Goal: Register for event/course: Register for event/course

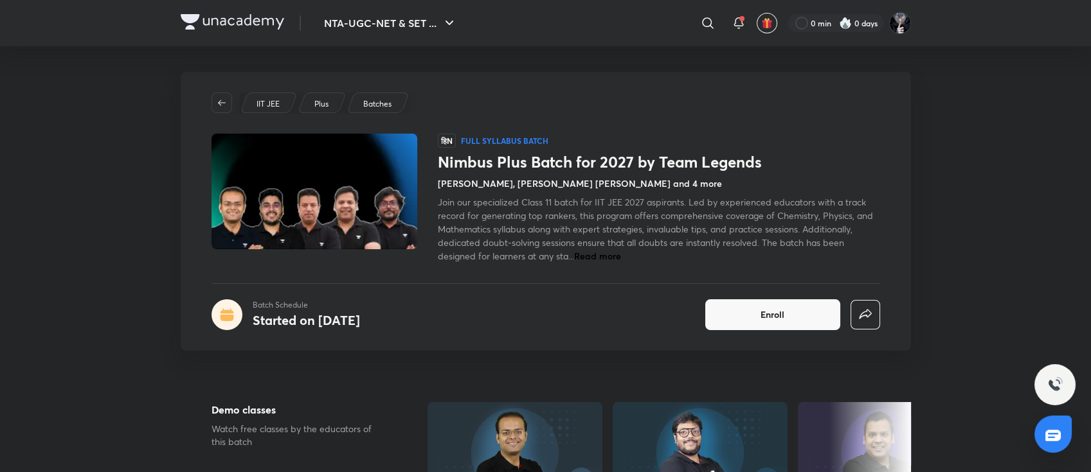
click at [632, 179] on h4 "Vineet Loomba, Mohammad Kashif Alam and 4 more" at bounding box center [580, 183] width 284 height 13
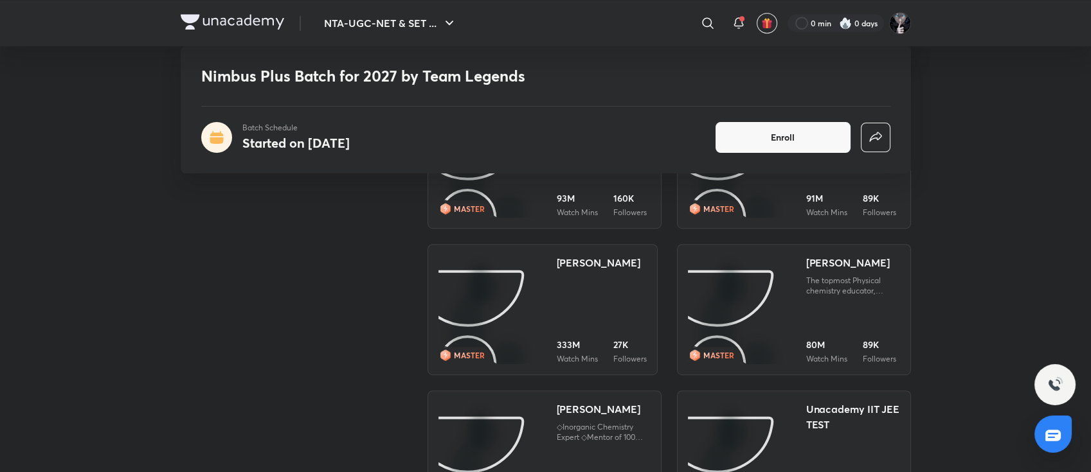
scroll to position [1627, 0]
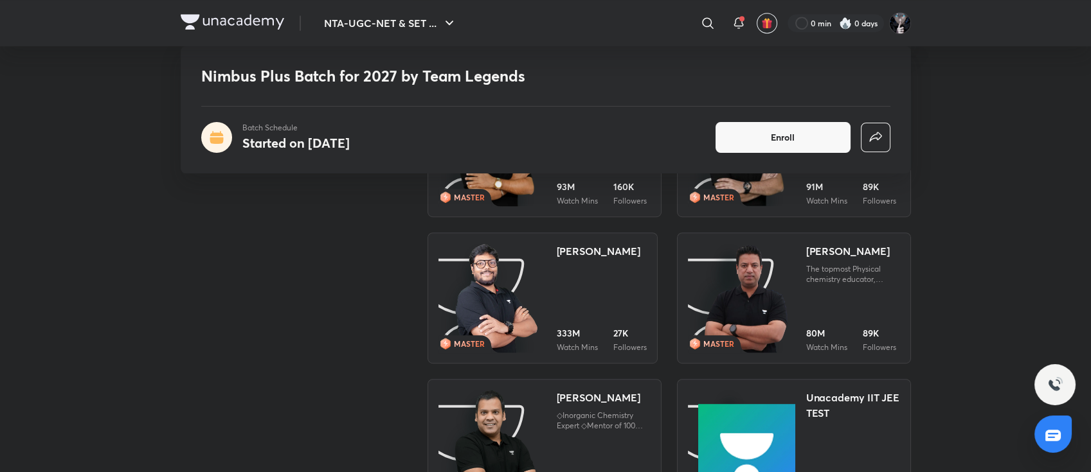
click at [532, 291] on img at bounding box center [496, 299] width 84 height 111
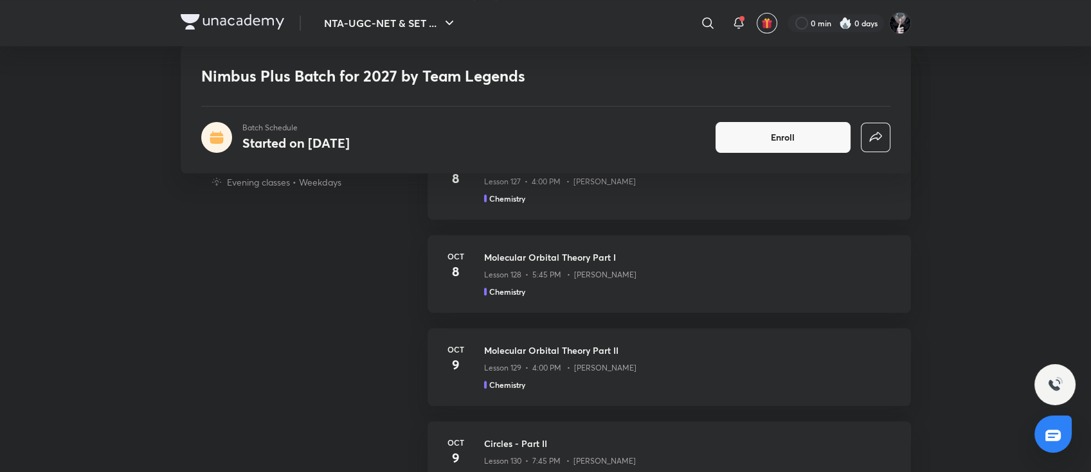
scroll to position [1054, 0]
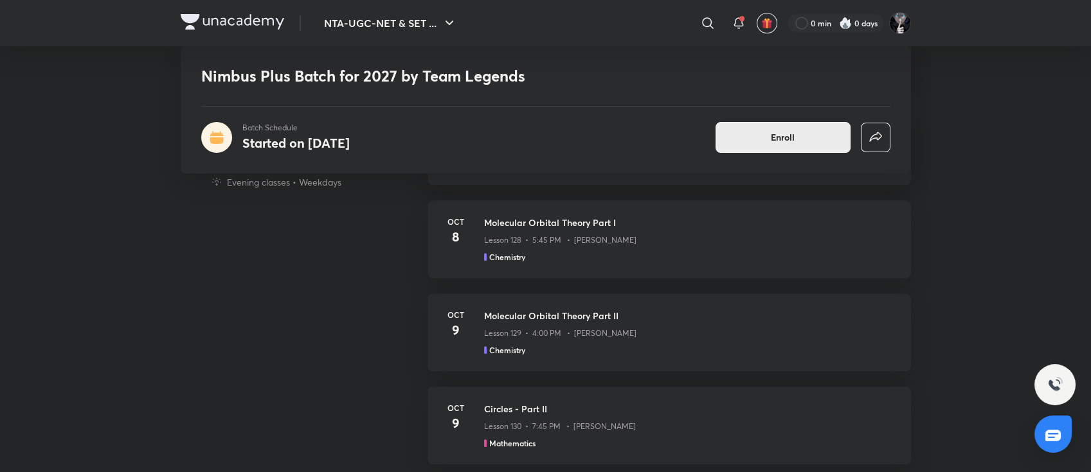
click at [771, 141] on span "Enroll" at bounding box center [783, 137] width 24 height 13
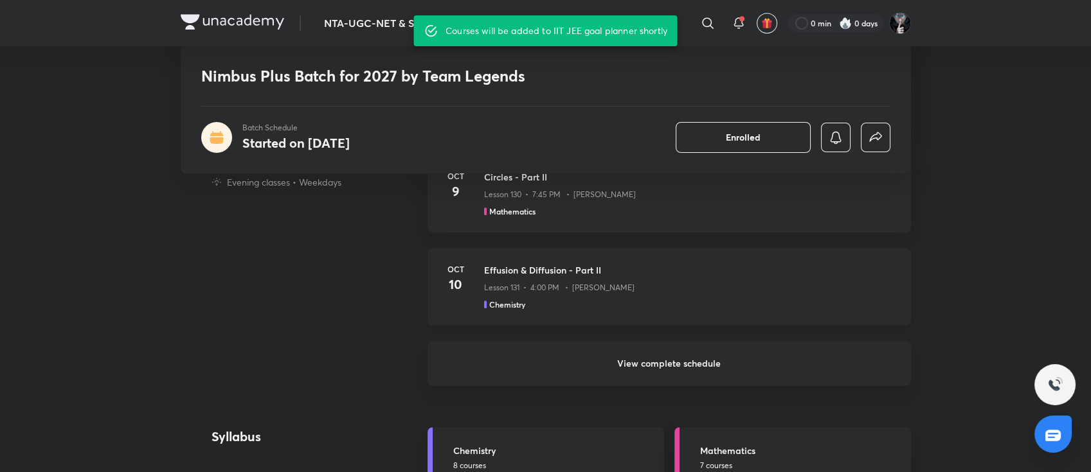
scroll to position [1280, 0]
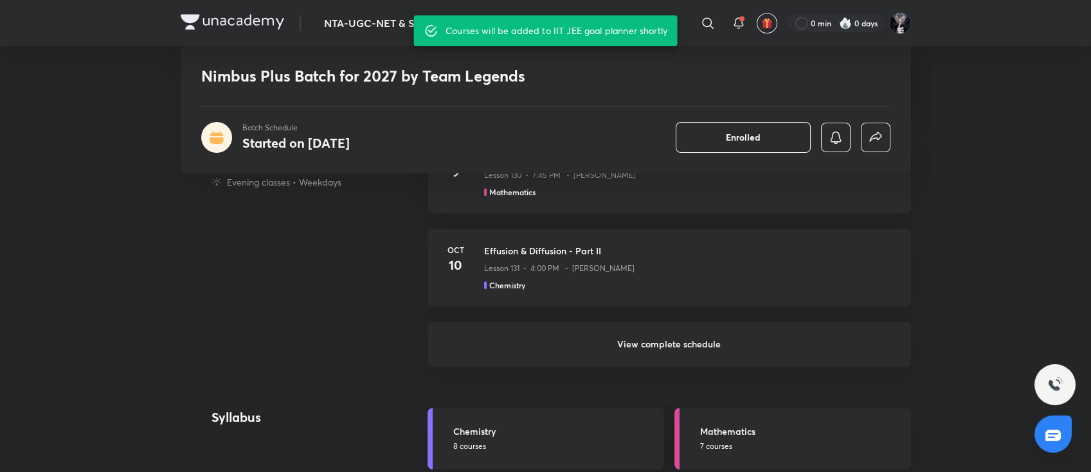
click at [704, 332] on h6 "View complete schedule" at bounding box center [668, 344] width 483 height 45
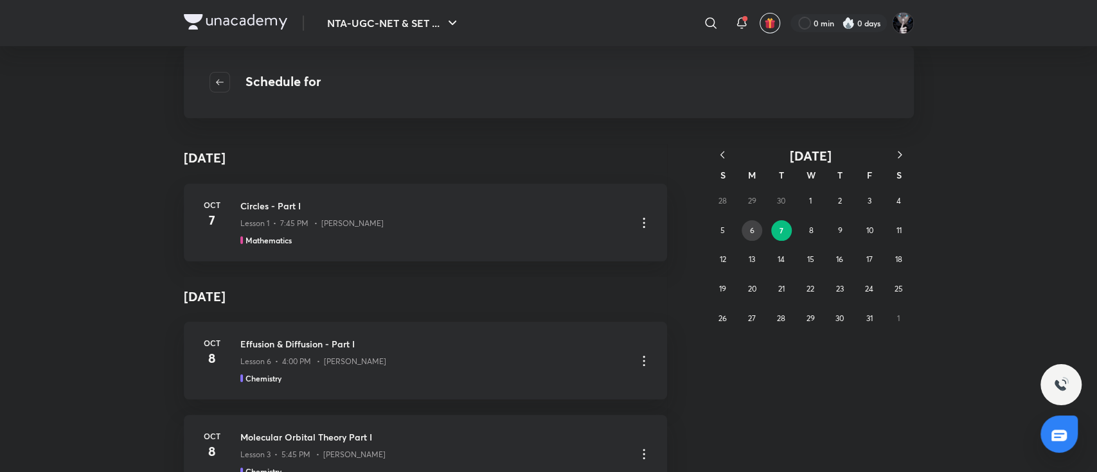
click at [756, 233] on button "6" at bounding box center [752, 230] width 21 height 21
click at [724, 230] on abbr "5" at bounding box center [722, 231] width 4 height 10
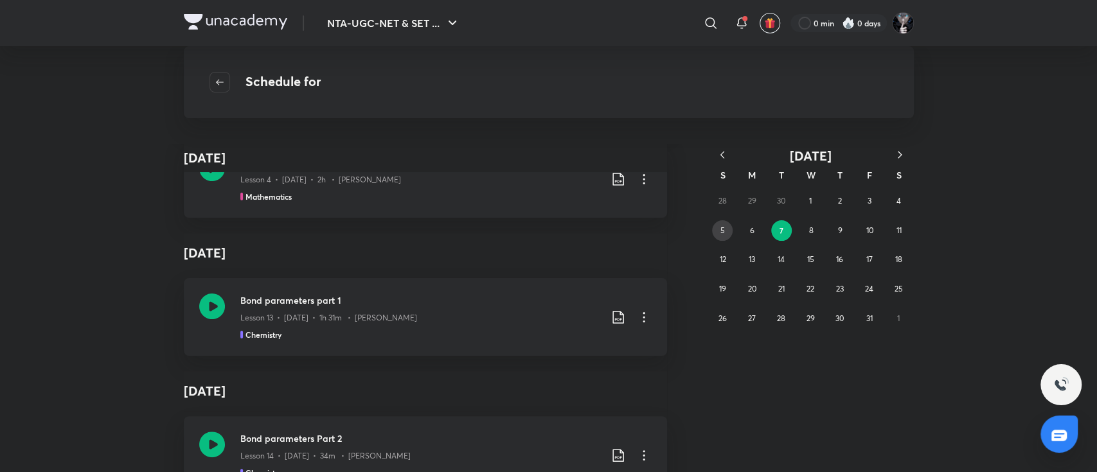
scroll to position [2126, 0]
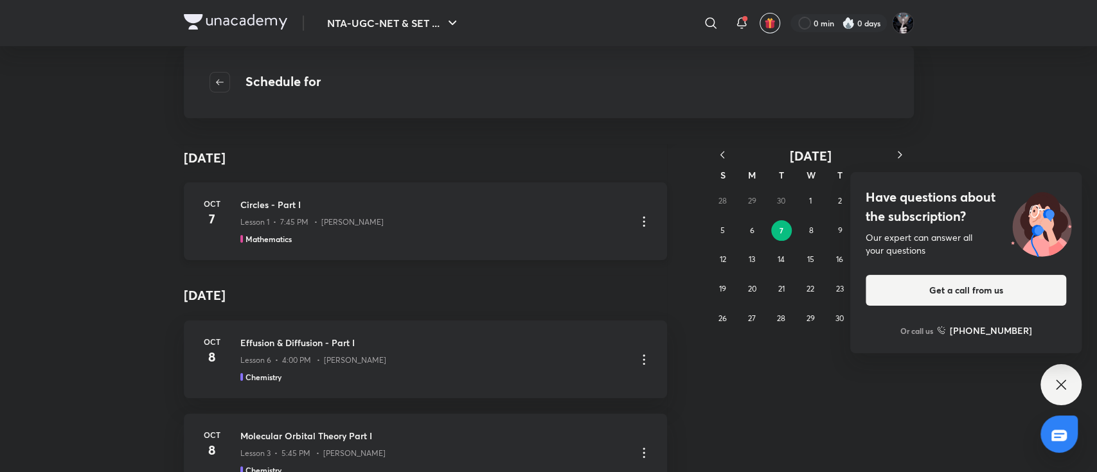
click at [260, 201] on h3 "Circles - Part I" at bounding box center [433, 204] width 386 height 13
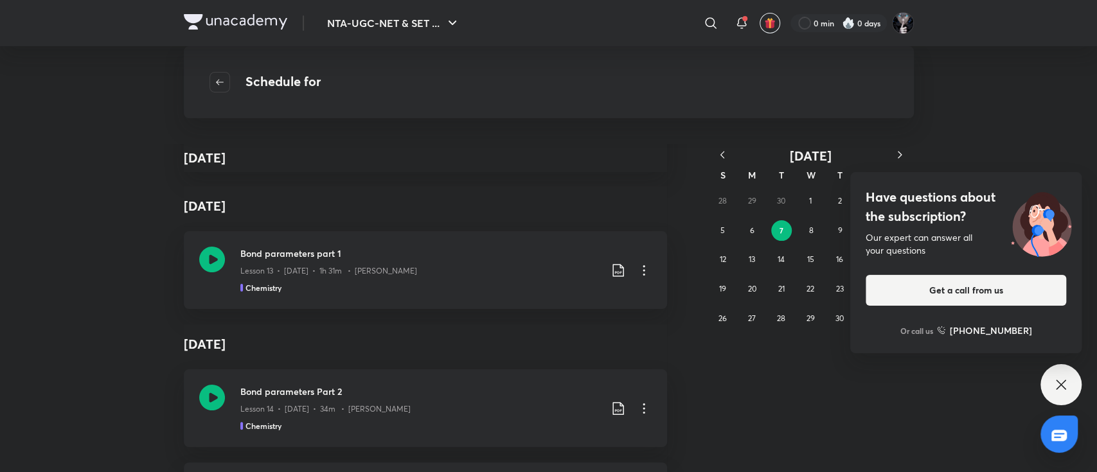
scroll to position [15965, 0]
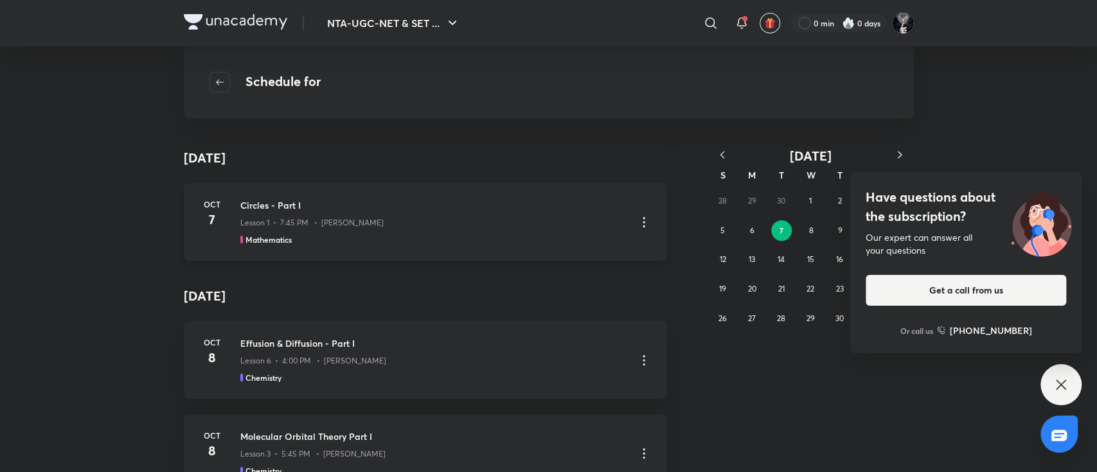
click at [253, 202] on h3 "Circles - Part I" at bounding box center [433, 205] width 386 height 13
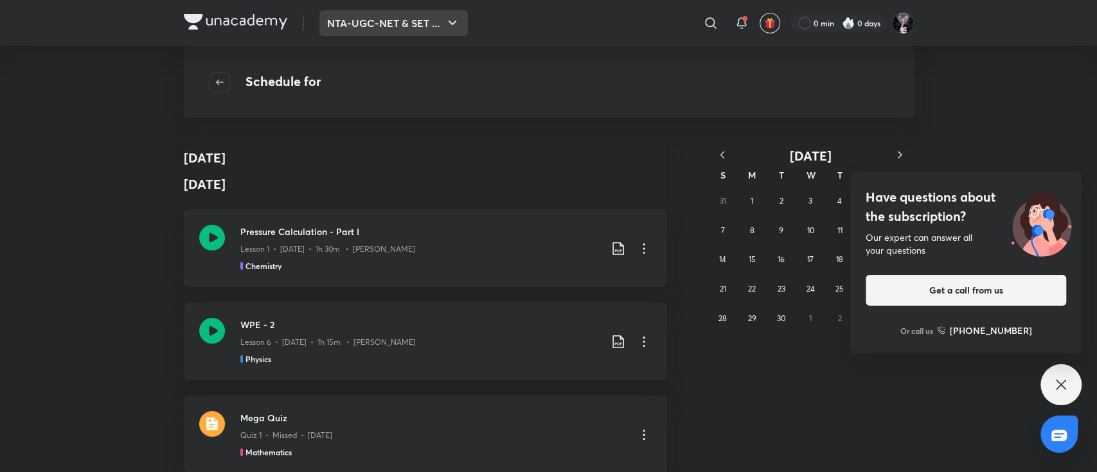
scroll to position [12098, 0]
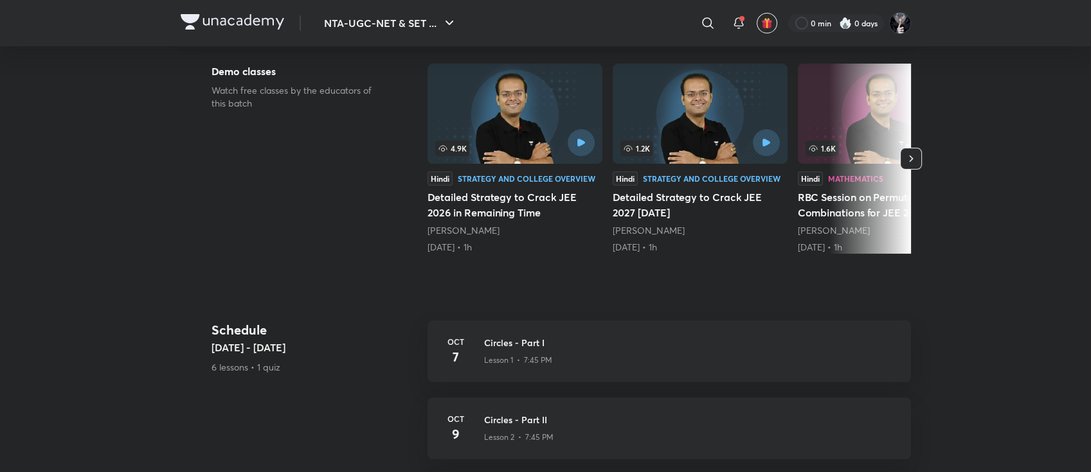
scroll to position [237, 0]
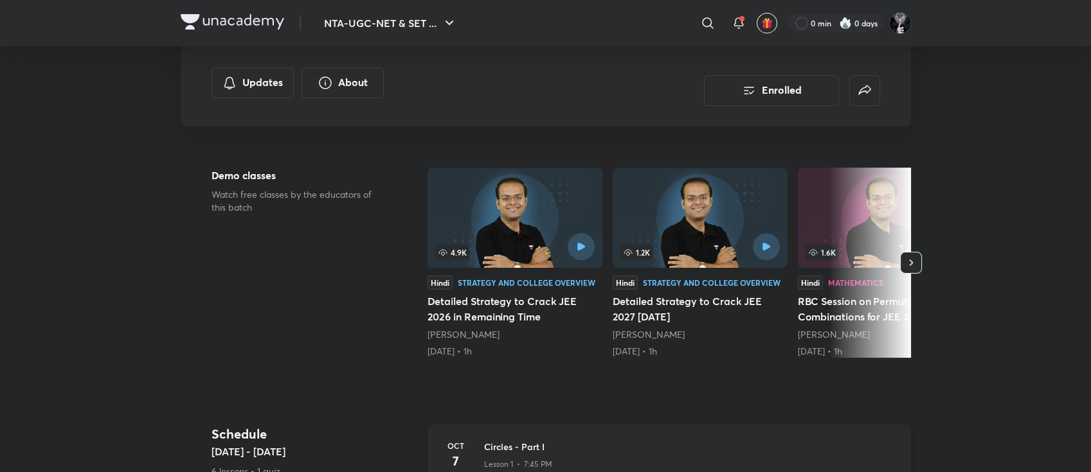
click at [494, 440] on h3 "Circles - Part I" at bounding box center [689, 446] width 411 height 13
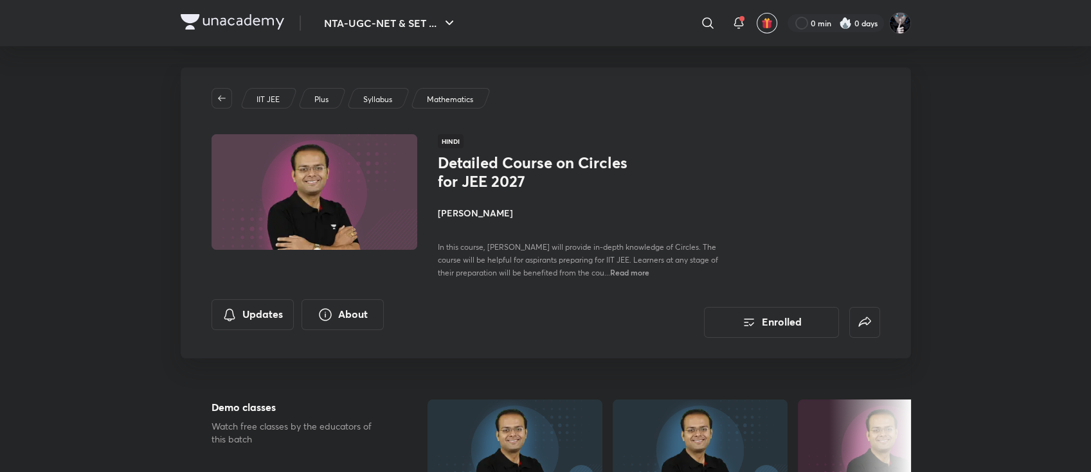
scroll to position [0, 0]
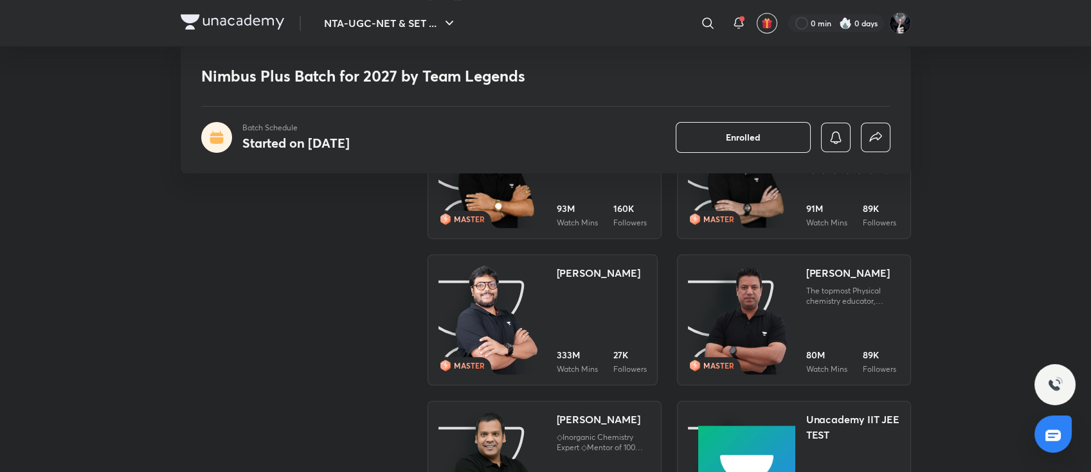
click at [560, 273] on div "[PERSON_NAME]" at bounding box center [599, 272] width 84 height 15
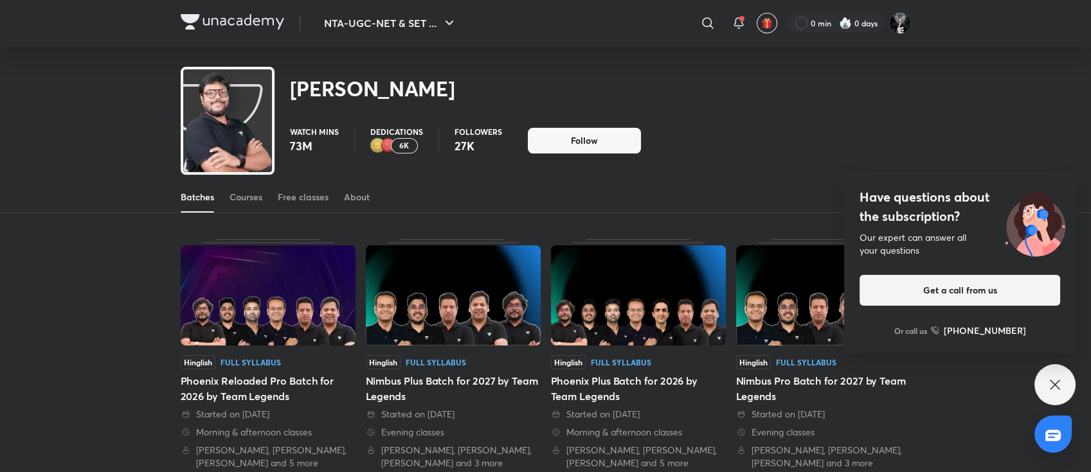
scroll to position [39, 0]
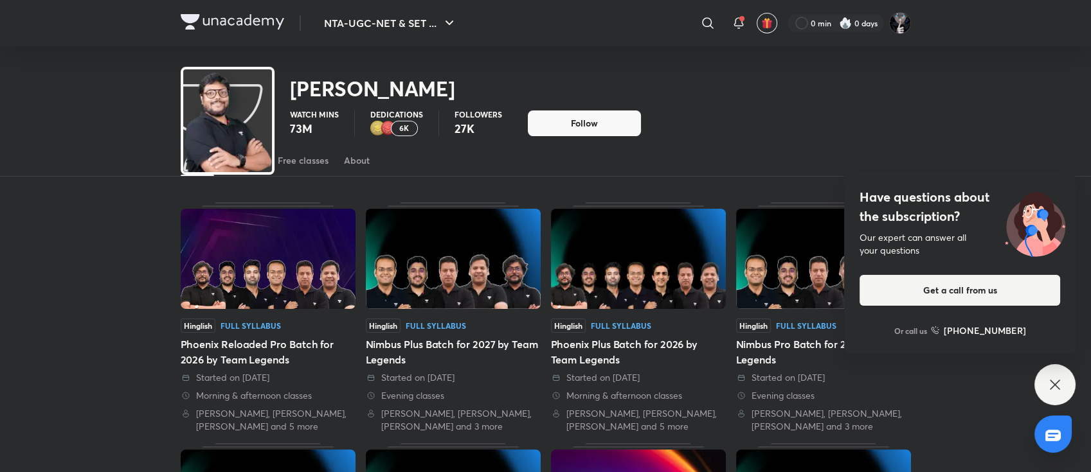
click at [424, 317] on div "Hinglish Full Syllabus Nimbus Plus Batch for 2027 by Team Legends Started on [D…" at bounding box center [453, 317] width 175 height 231
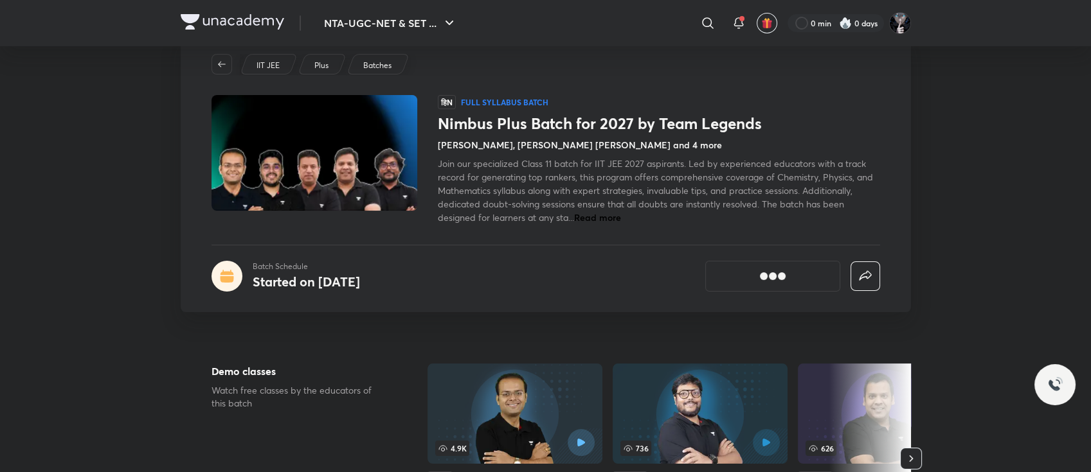
click at [424, 292] on div "Batch Schedule Started on Jul 15" at bounding box center [545, 276] width 668 height 31
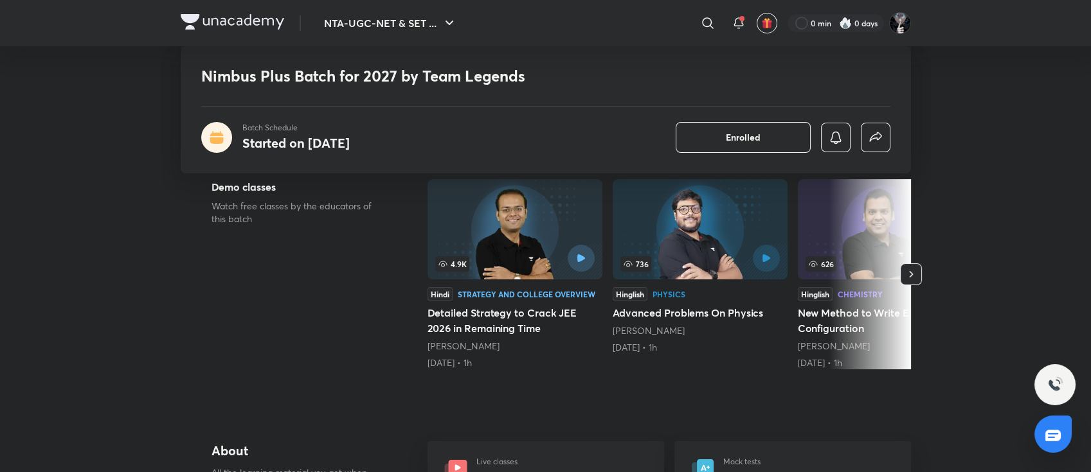
scroll to position [171, 0]
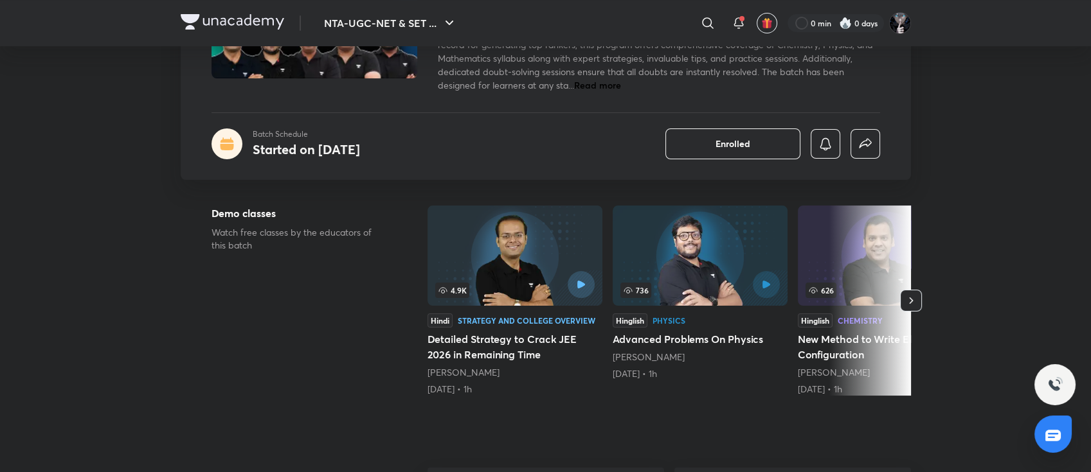
click at [688, 267] on img at bounding box center [699, 256] width 175 height 100
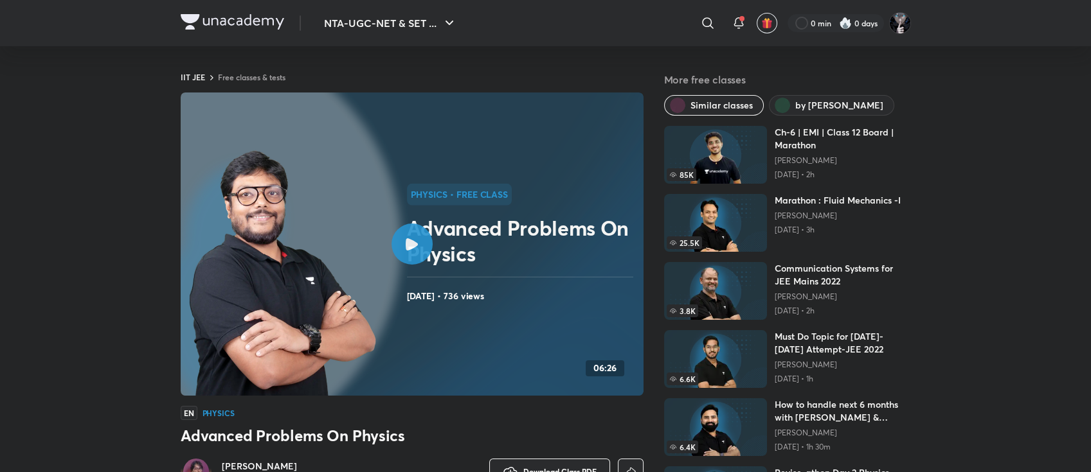
click at [416, 237] on div at bounding box center [411, 244] width 41 height 41
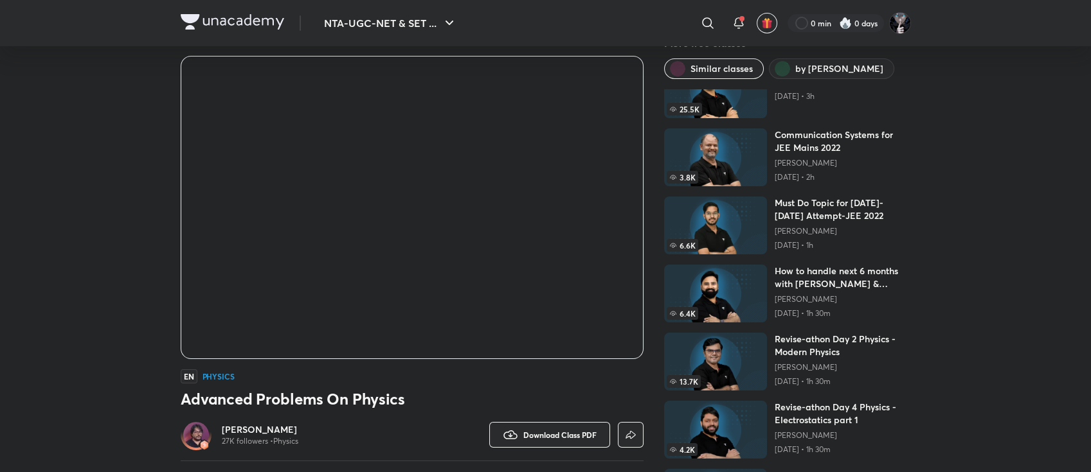
scroll to position [77, 0]
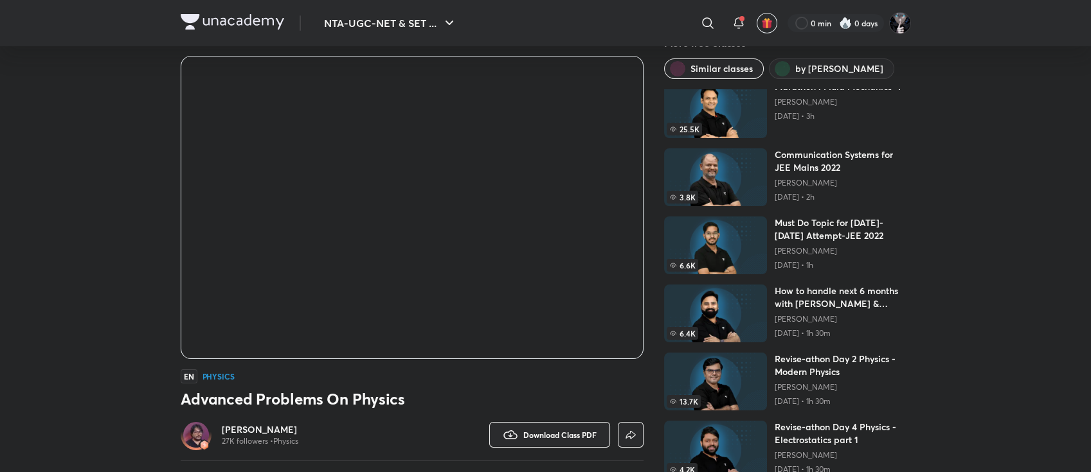
click at [796, 291] on h6 "How to handle next 6 months with [PERSON_NAME] & [PERSON_NAME]" at bounding box center [842, 298] width 136 height 26
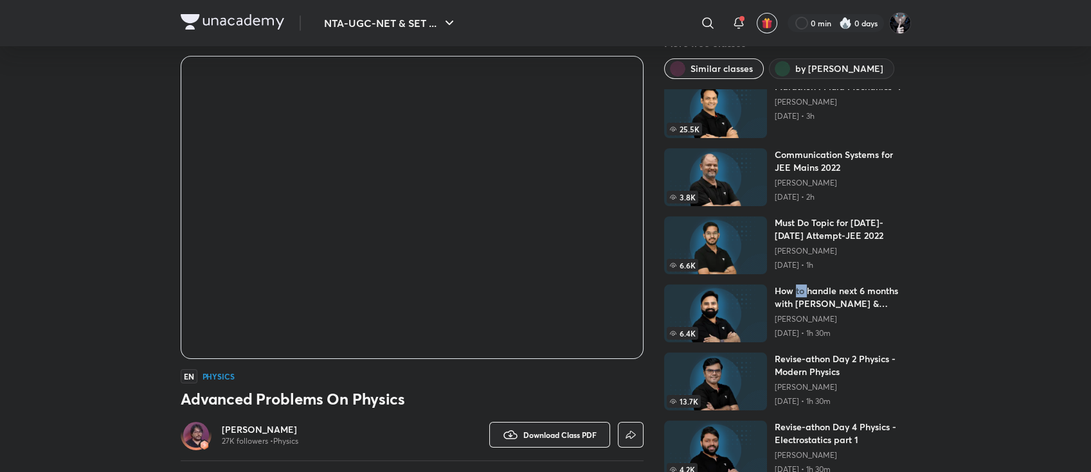
click at [796, 291] on h6 "How to handle next 6 months with [PERSON_NAME] & [PERSON_NAME]" at bounding box center [842, 298] width 136 height 26
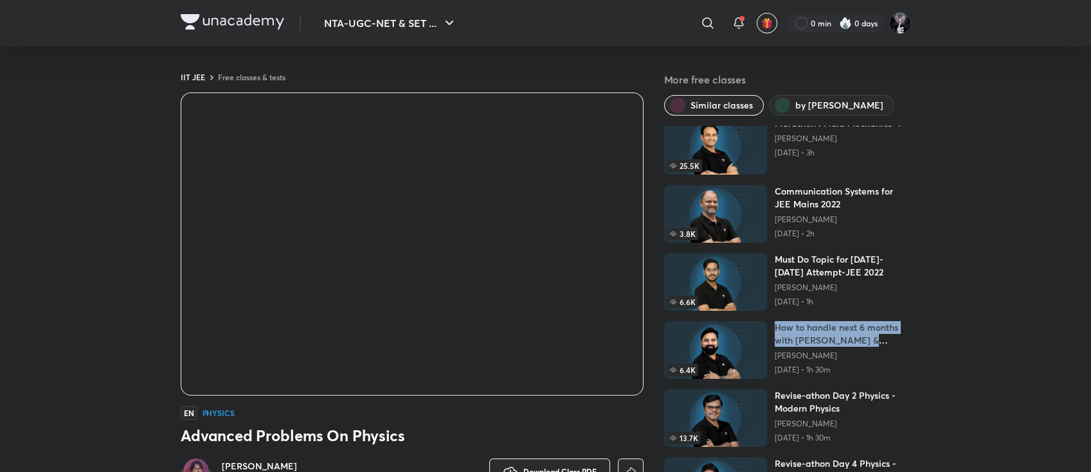
click at [796, 291] on div "85K Ch-6 | EMI | Class 12 Board | Marathon Aman Dhattarwal Dec 4, 2020 • 2h 25.…" at bounding box center [787, 325] width 247 height 398
click at [796, 291] on p "[PERSON_NAME]" at bounding box center [842, 288] width 136 height 10
